Goal: Information Seeking & Learning: Learn about a topic

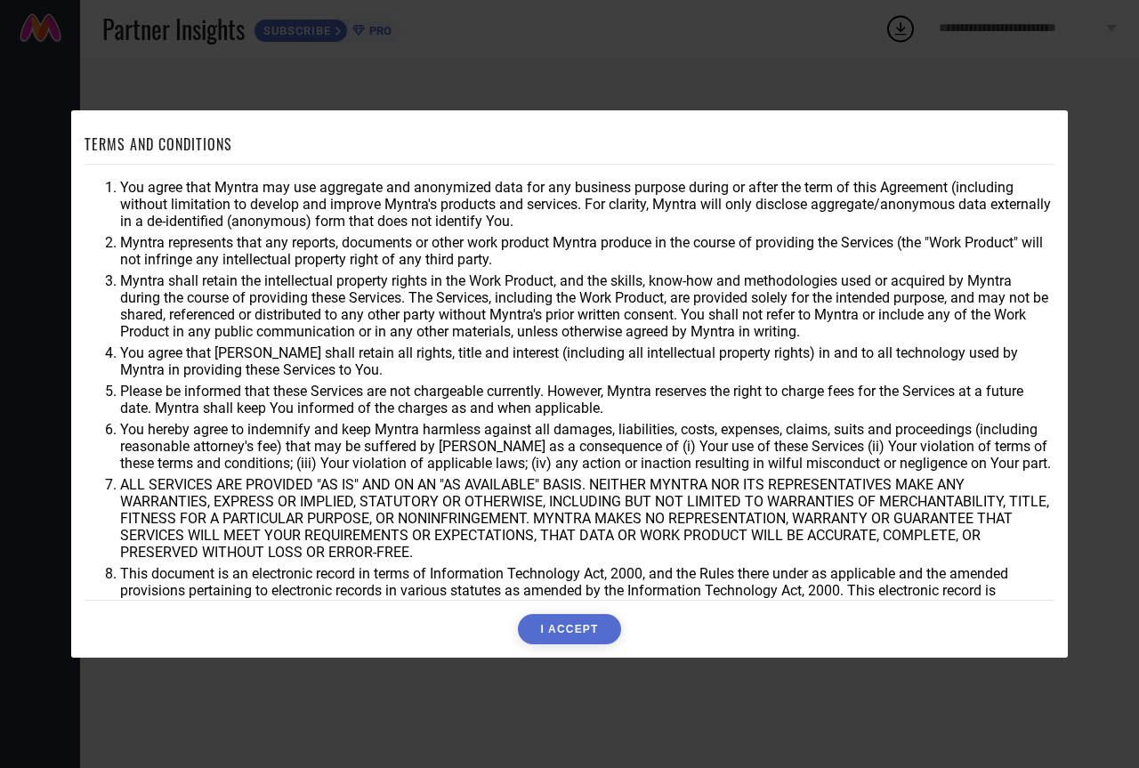
click at [541, 624] on button "I ACCEPT" at bounding box center [569, 629] width 102 height 30
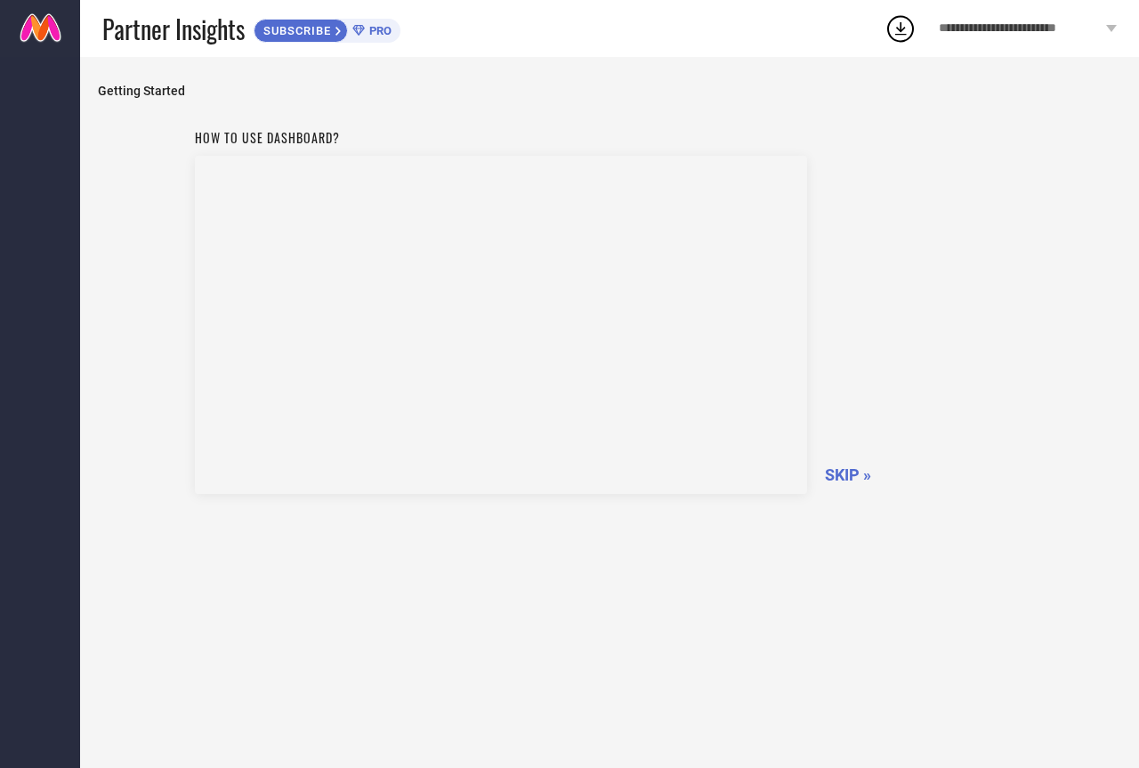
click at [24, 77] on nav at bounding box center [40, 441] width 80 height 768
click at [831, 474] on span "SKIP »" at bounding box center [848, 474] width 46 height 19
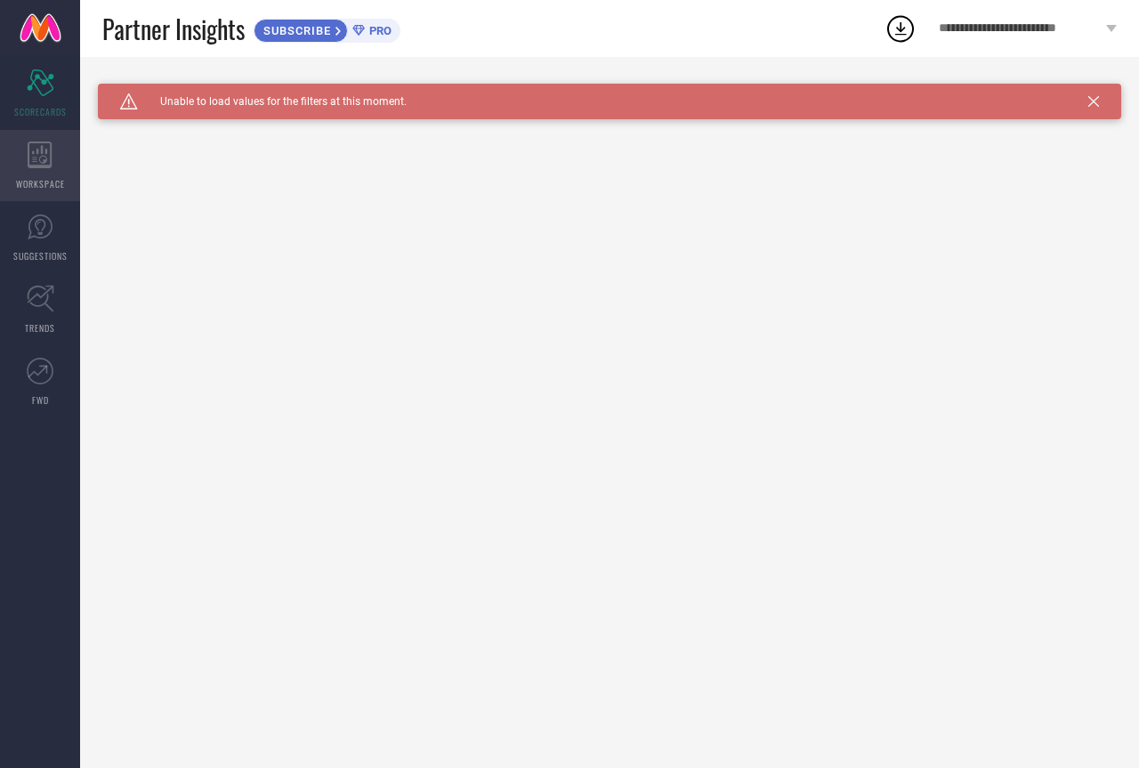
click at [51, 157] on icon at bounding box center [40, 154] width 24 height 27
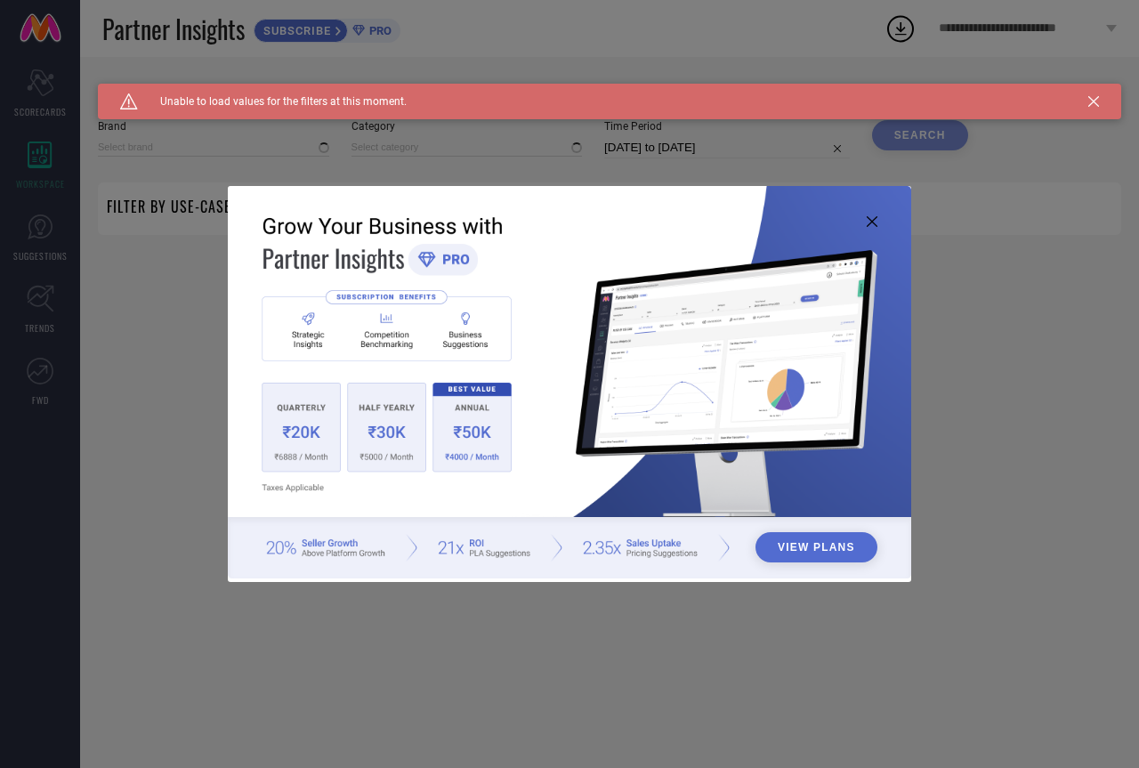
type input "1 STOP FASHION"
type input "All"
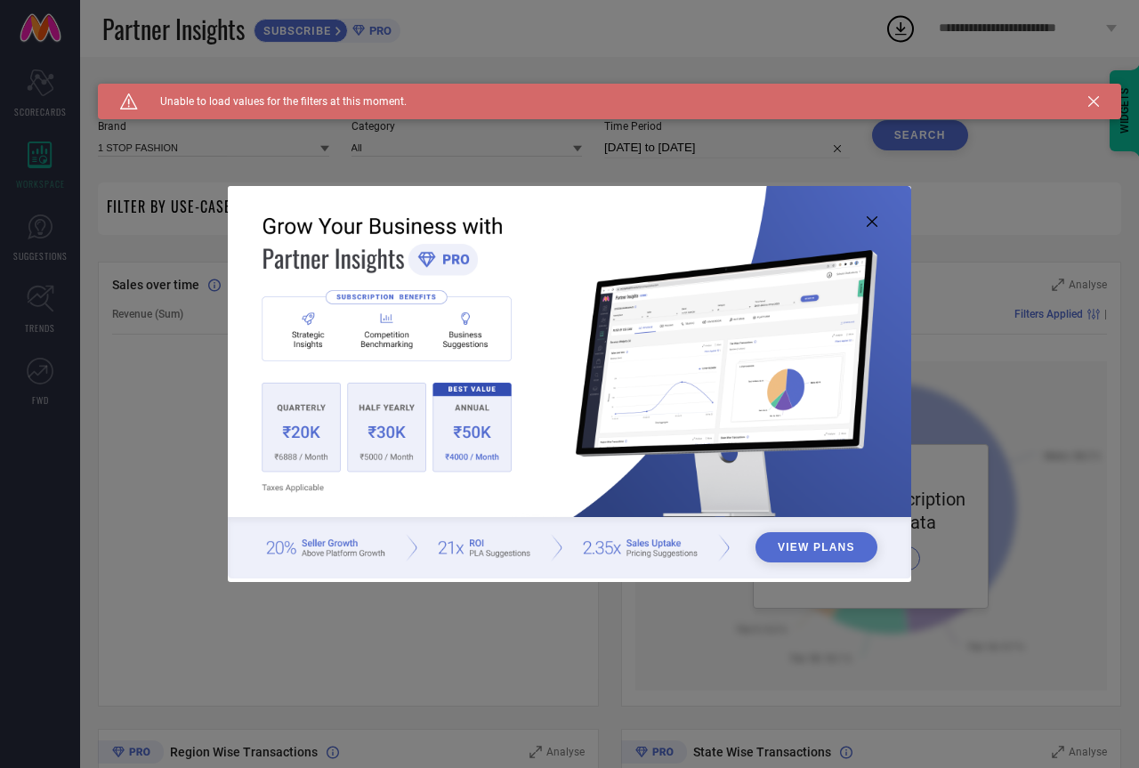
click at [875, 222] on icon at bounding box center [872, 221] width 11 height 11
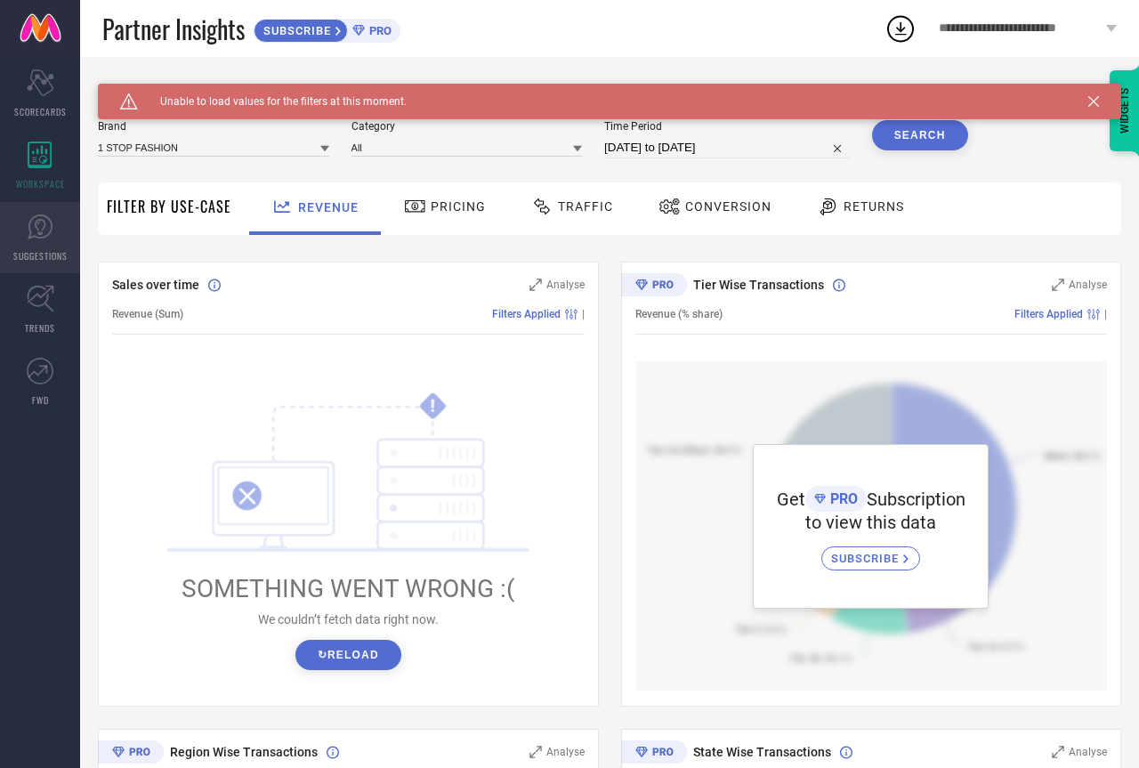
click at [53, 243] on link "SUGGESTIONS" at bounding box center [40, 237] width 80 height 71
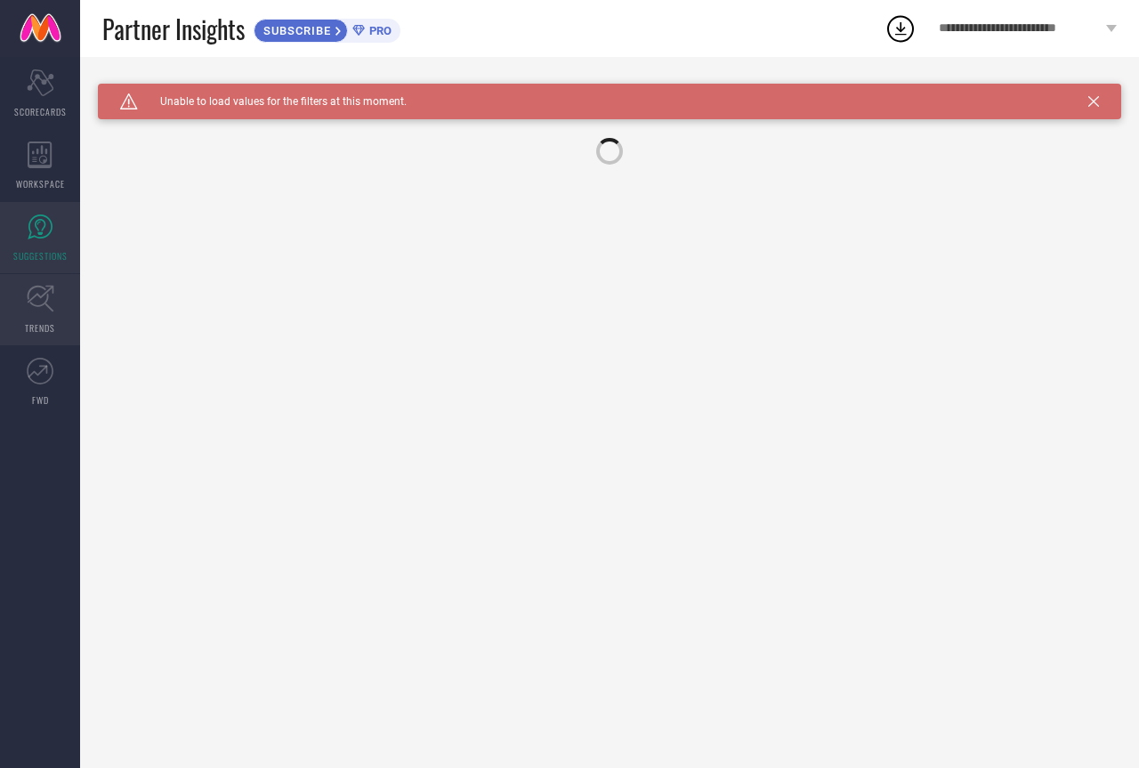
click at [57, 303] on link "TRENDS" at bounding box center [40, 309] width 80 height 71
